Goal: Check status: Check status

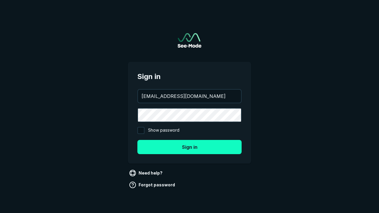
click at [189, 147] on button "Sign in" at bounding box center [189, 147] width 104 height 14
